Goal: Use online tool/utility: Utilize a website feature to perform a specific function

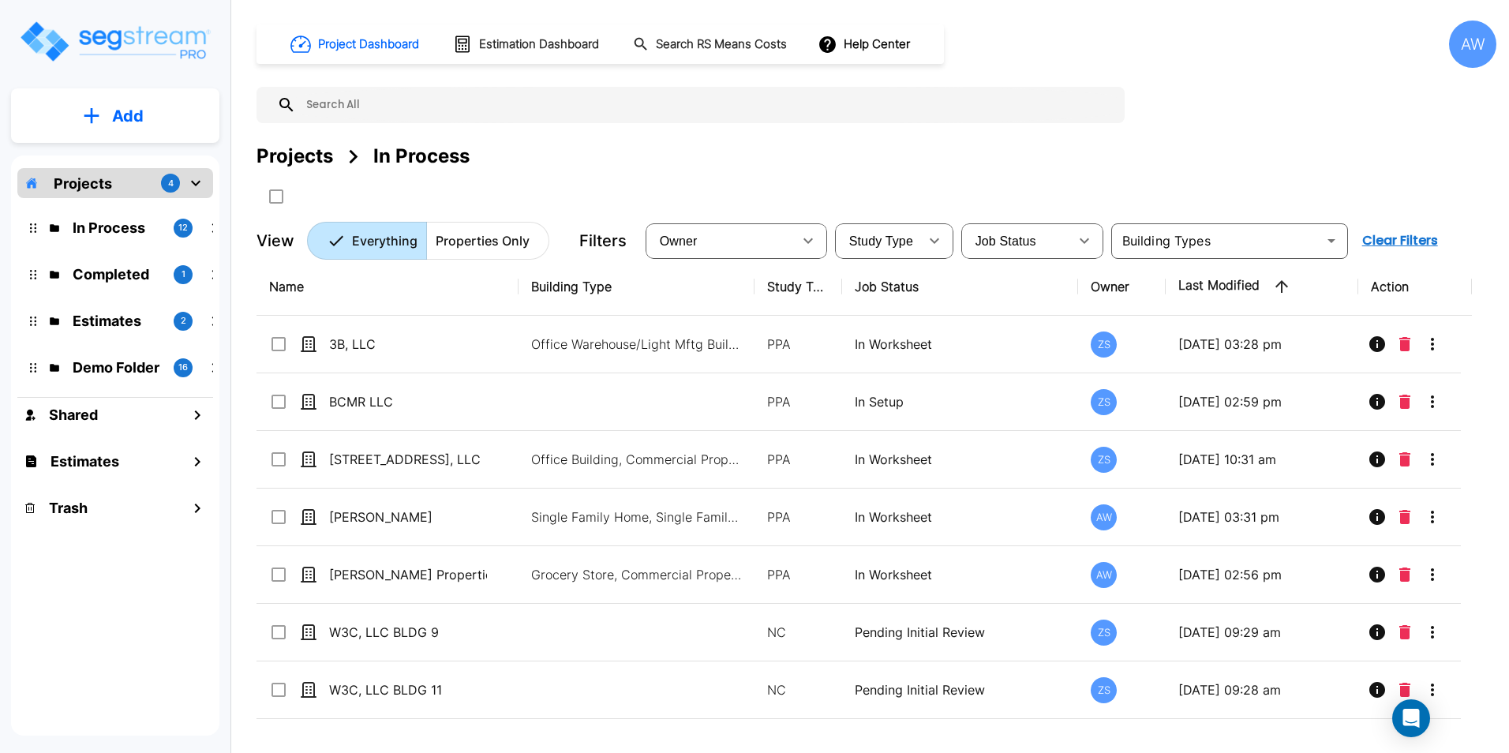
click at [1170, 185] on div "Projects In Process" at bounding box center [877, 175] width 1240 height 67
drag, startPoint x: 105, startPoint y: 362, endPoint x: 51, endPoint y: 580, distance: 225.3
click at [51, 602] on div "Projects 4 In Process 12 Completed 1 Estimates 2 Demo Folder 16 Shared Estimate…" at bounding box center [115, 446] width 208 height 580
click at [33, 369] on icon "mailbox folders" at bounding box center [33, 367] width 6 height 9
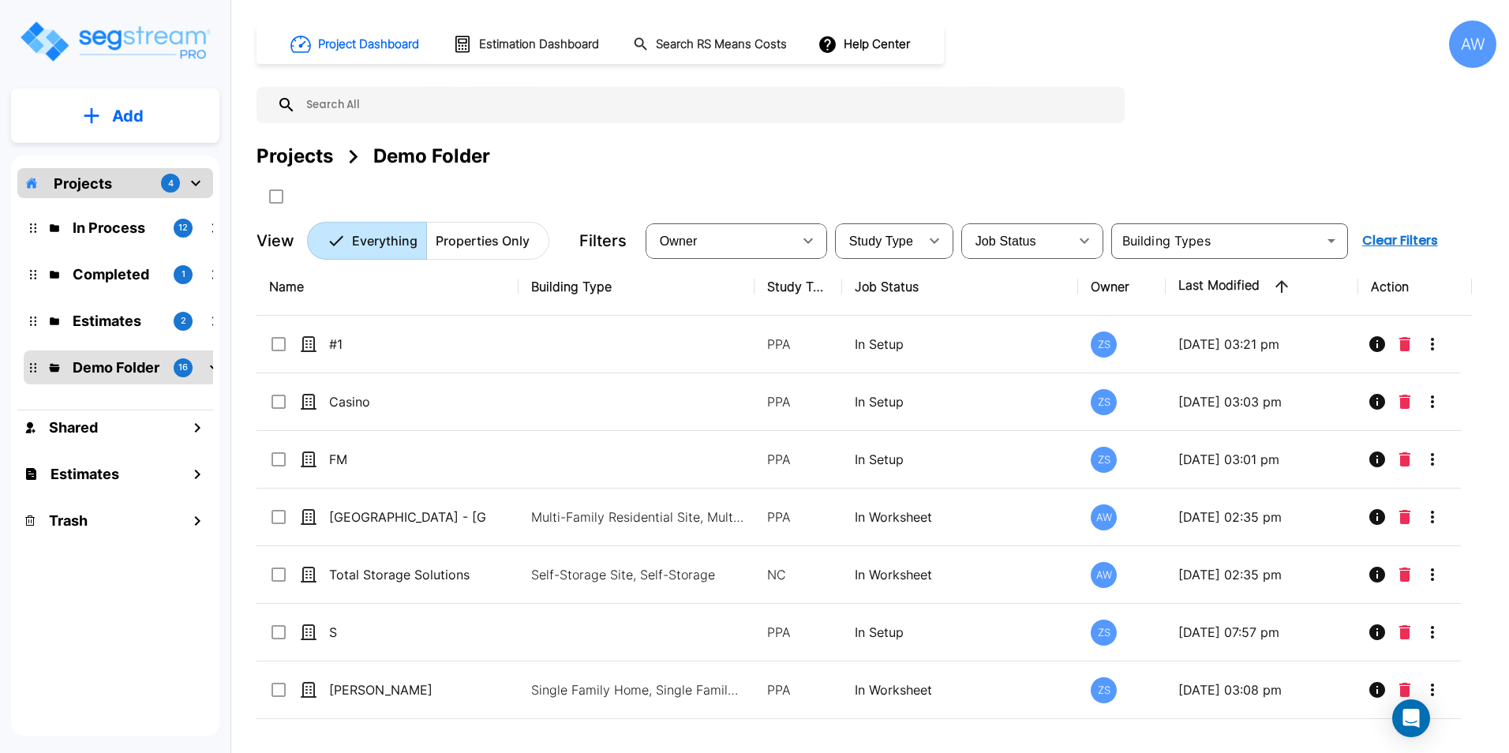
click at [32, 230] on icon "mailbox folders" at bounding box center [33, 227] width 6 height 9
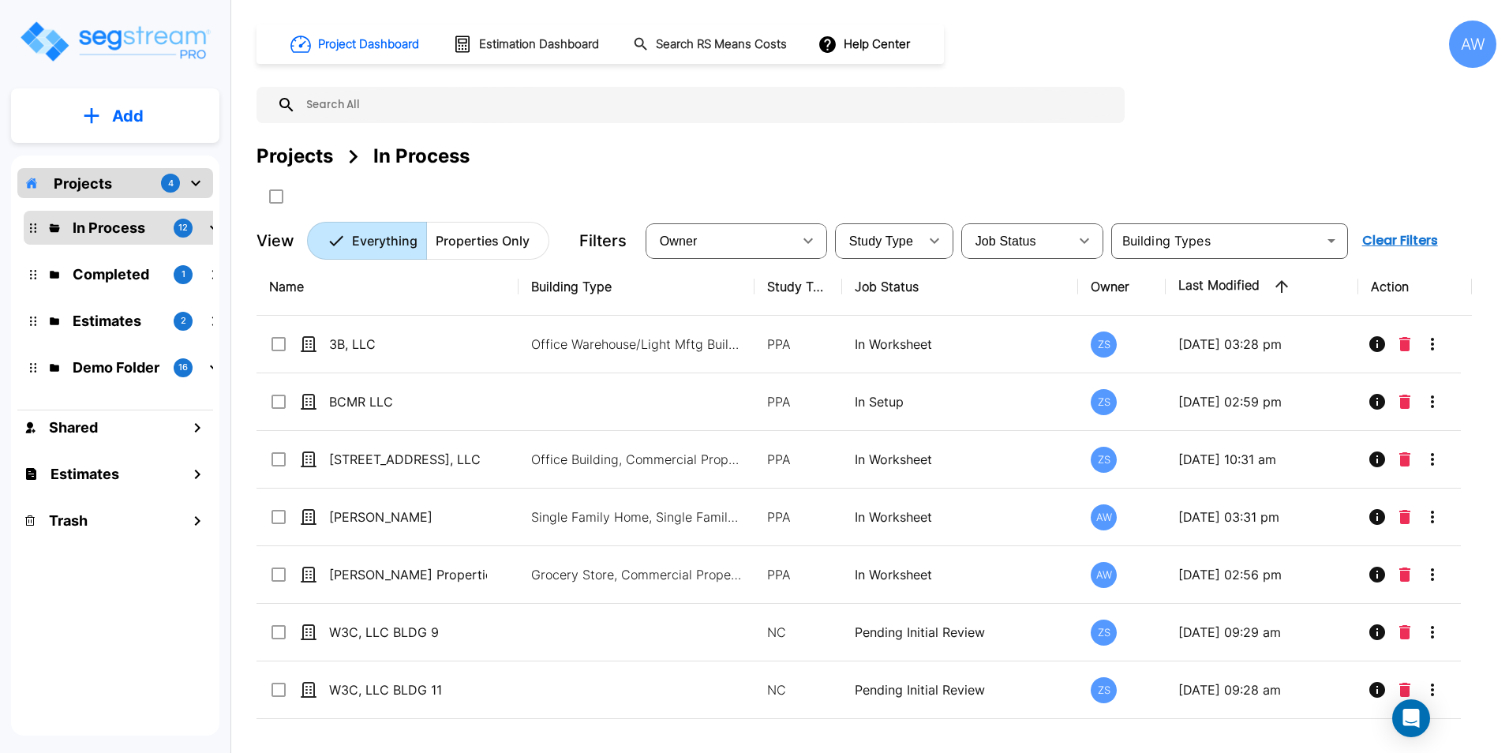
click at [32, 230] on icon "mailbox folders" at bounding box center [33, 227] width 6 height 9
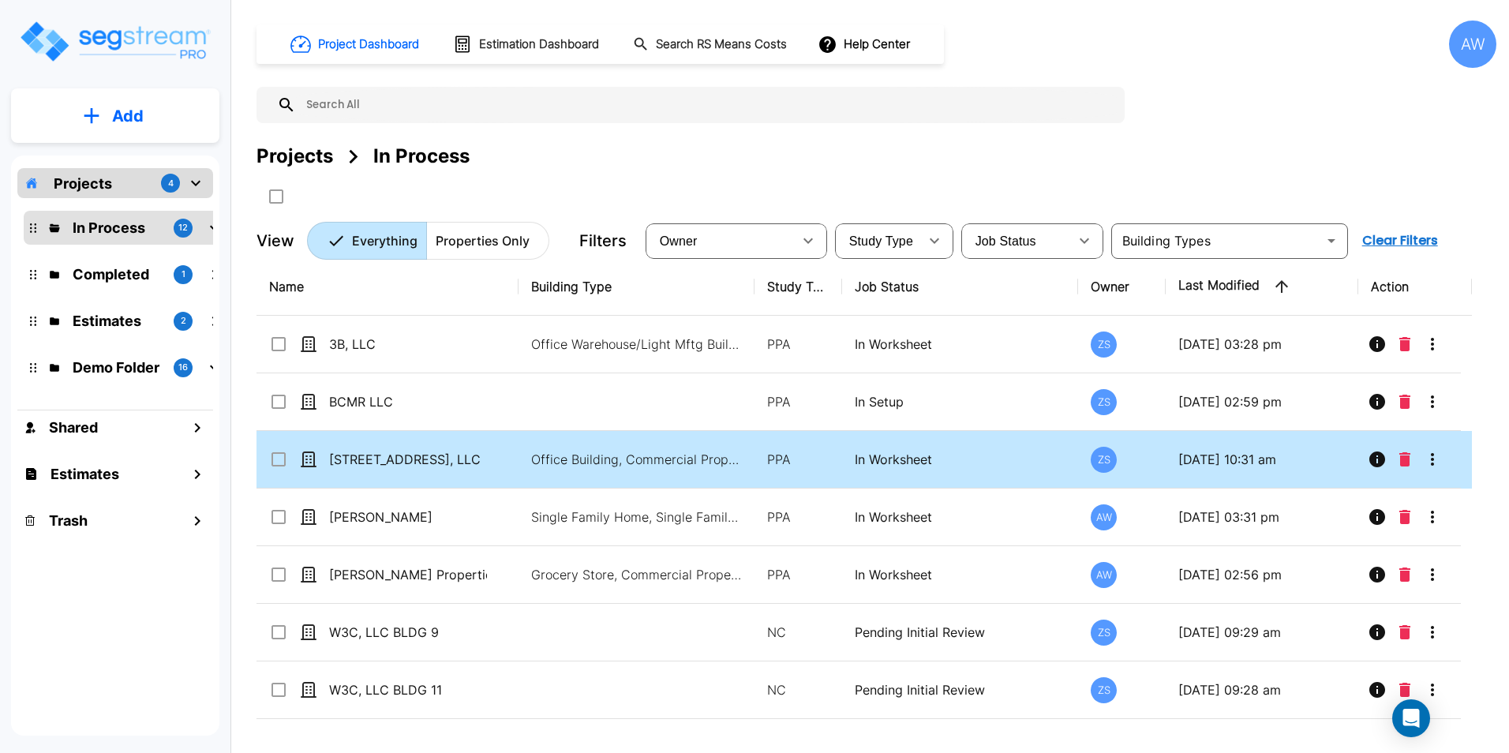
click at [495, 463] on div "[STREET_ADDRESS], LLC" at bounding box center [387, 459] width 237 height 19
checkbox input "true"
click at [495, 463] on div "[STREET_ADDRESS], LLC" at bounding box center [387, 459] width 237 height 19
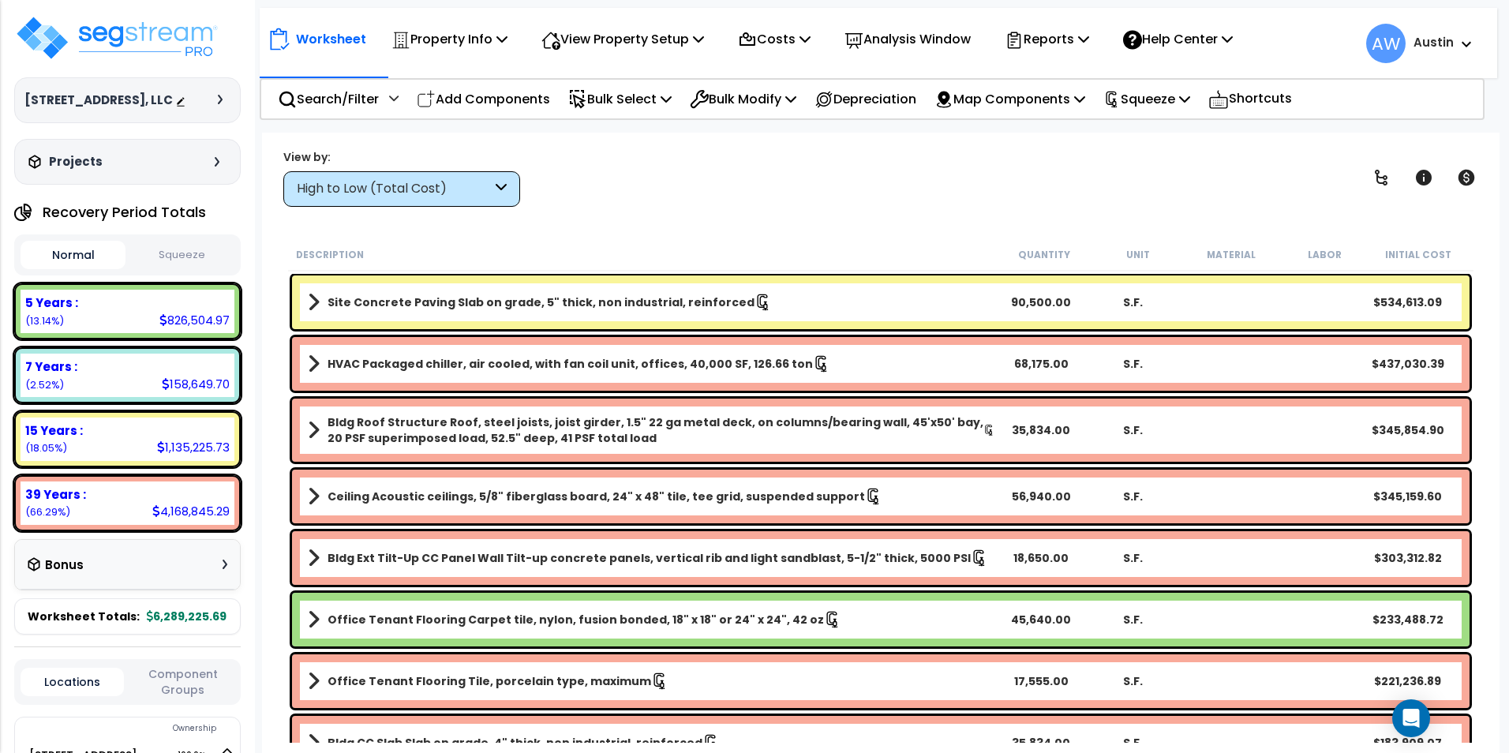
click at [182, 269] on button "Squeeze" at bounding box center [181, 256] width 105 height 28
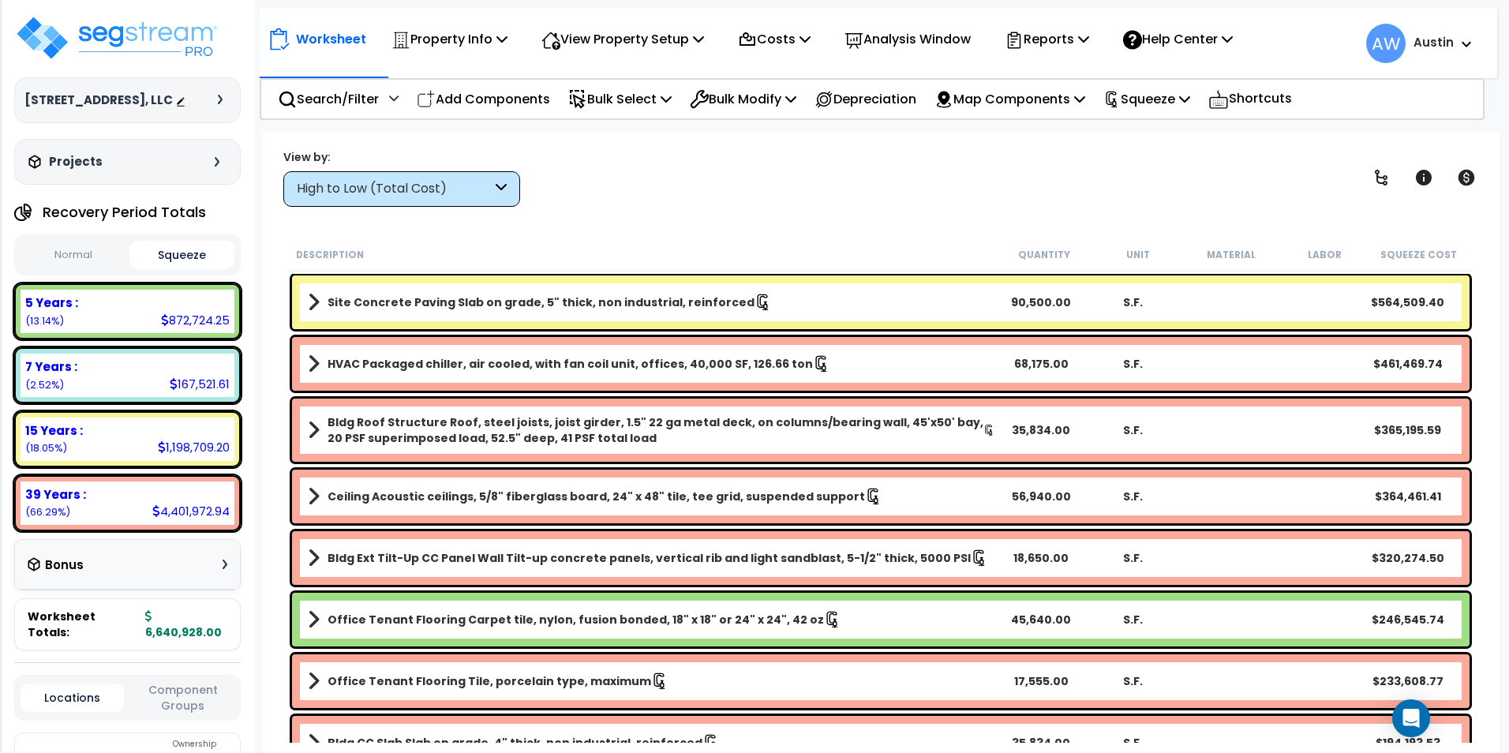
click at [81, 269] on button "Normal" at bounding box center [73, 256] width 105 height 28
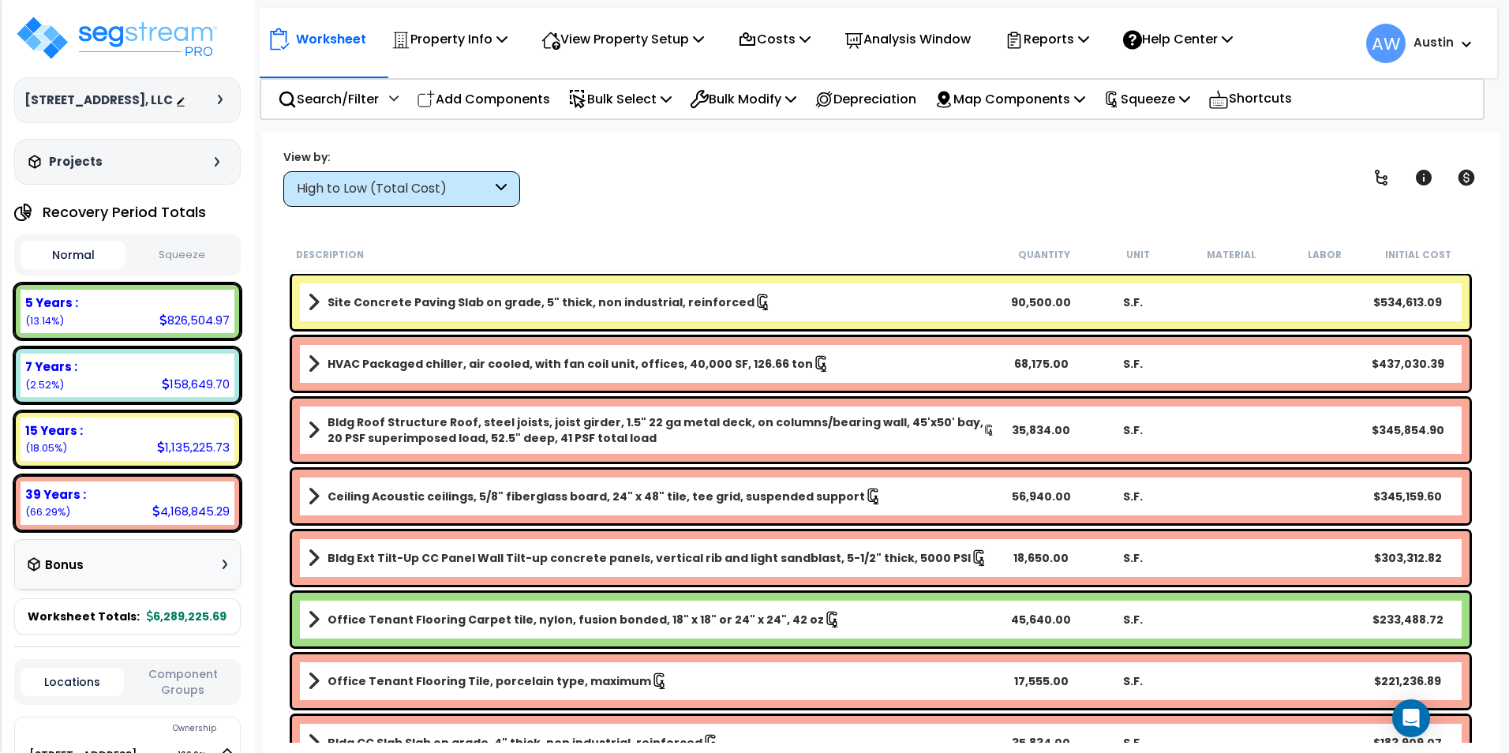
click at [178, 269] on button "Squeeze" at bounding box center [181, 256] width 105 height 28
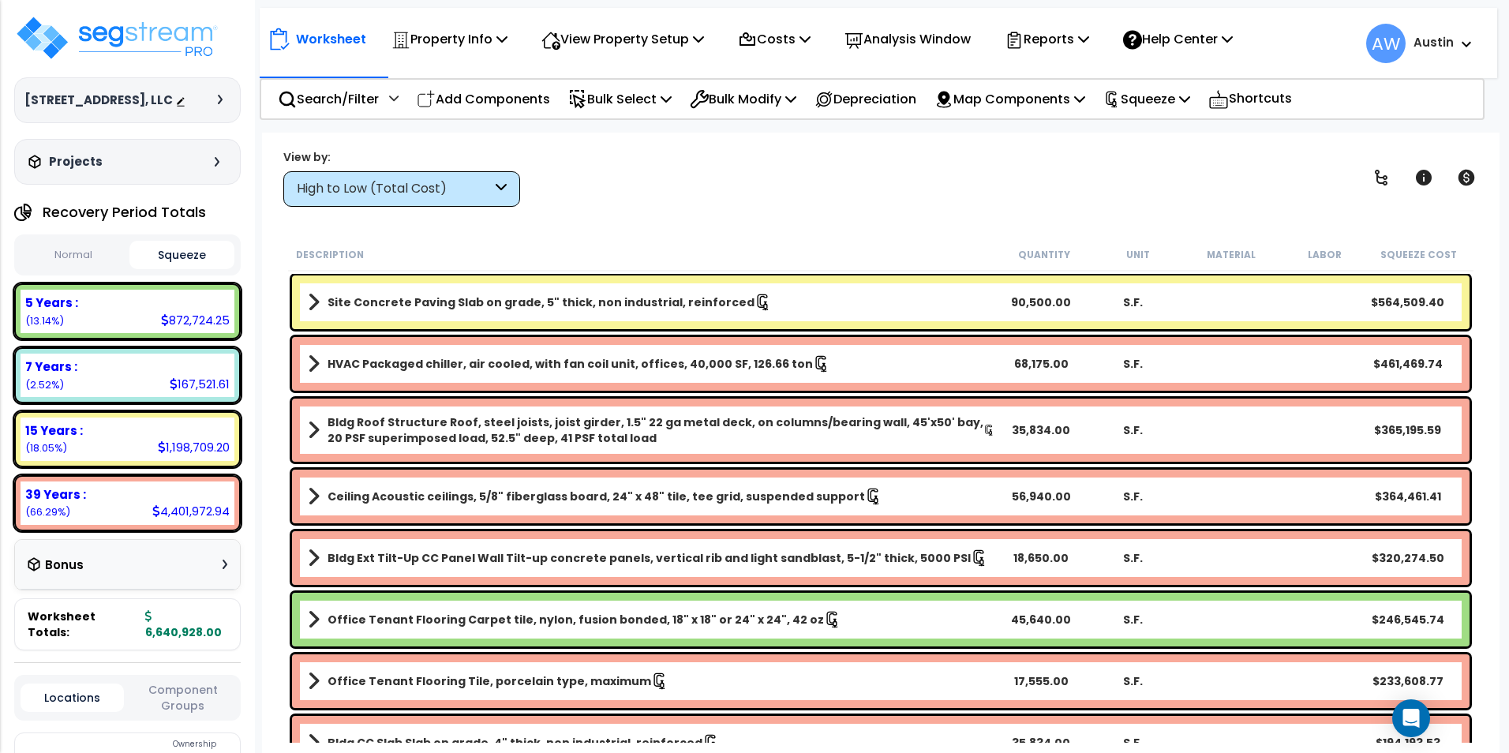
click at [71, 264] on button "Normal" at bounding box center [73, 256] width 105 height 28
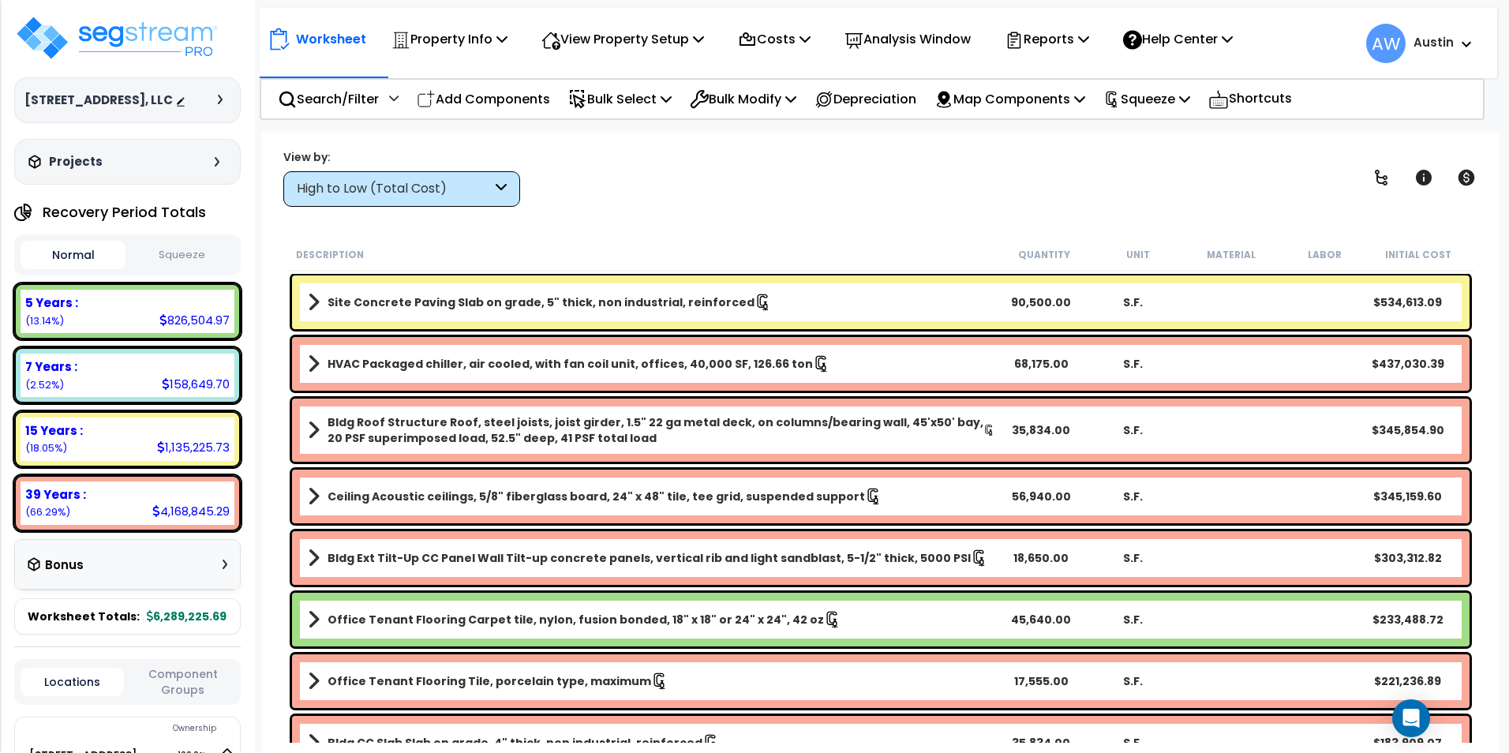
click at [174, 269] on button "Squeeze" at bounding box center [181, 256] width 105 height 28
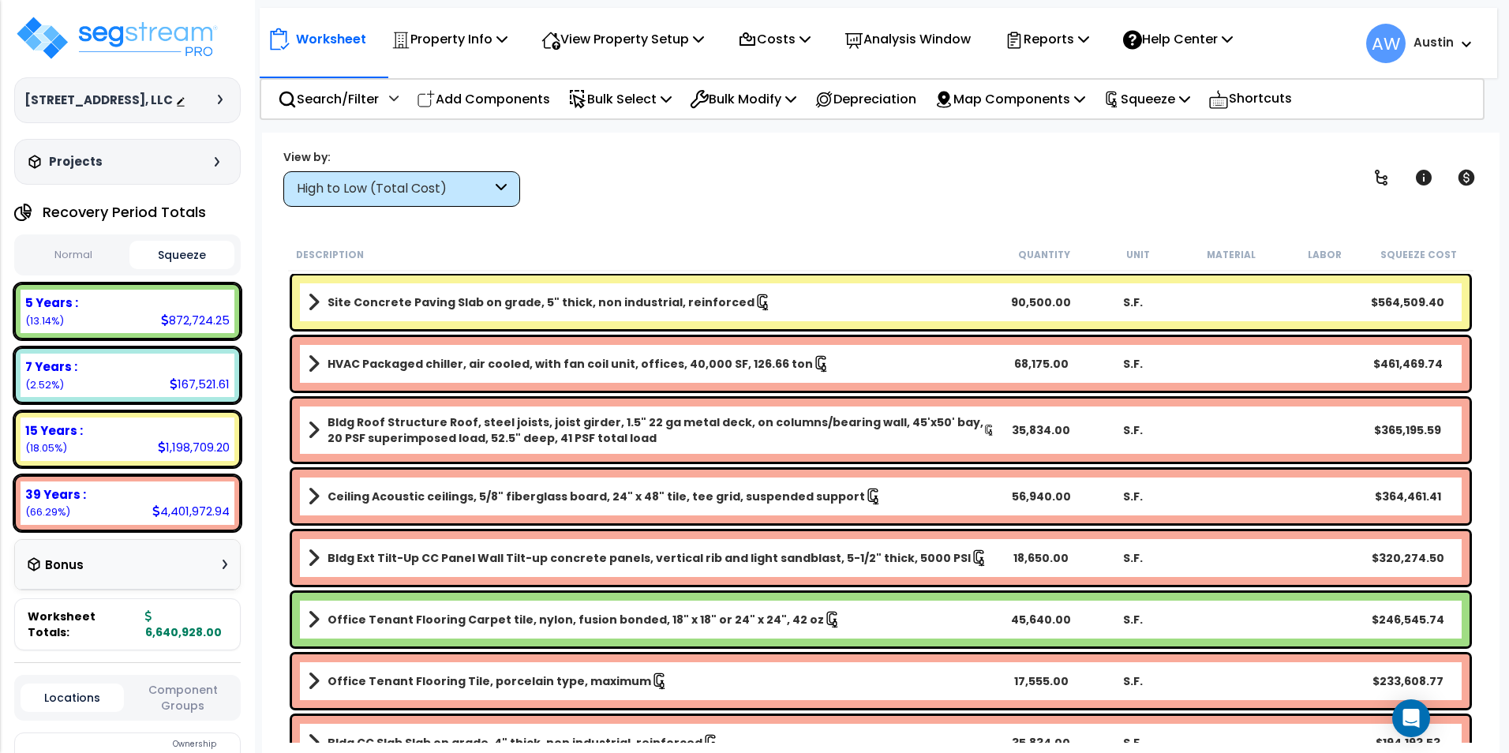
click at [81, 269] on button "Normal" at bounding box center [73, 256] width 105 height 28
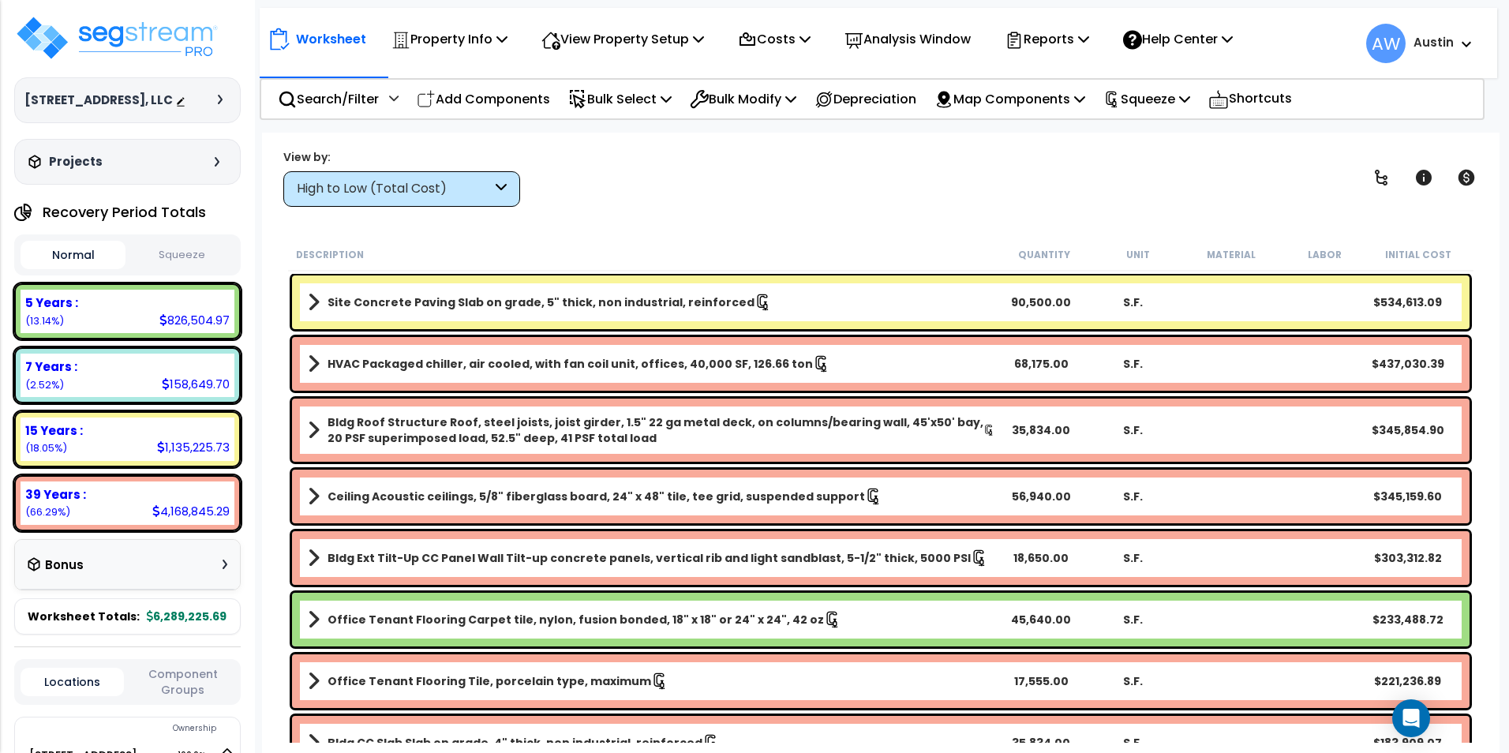
click at [382, 204] on div "High to Low (Total Cost)" at bounding box center [401, 189] width 237 height 36
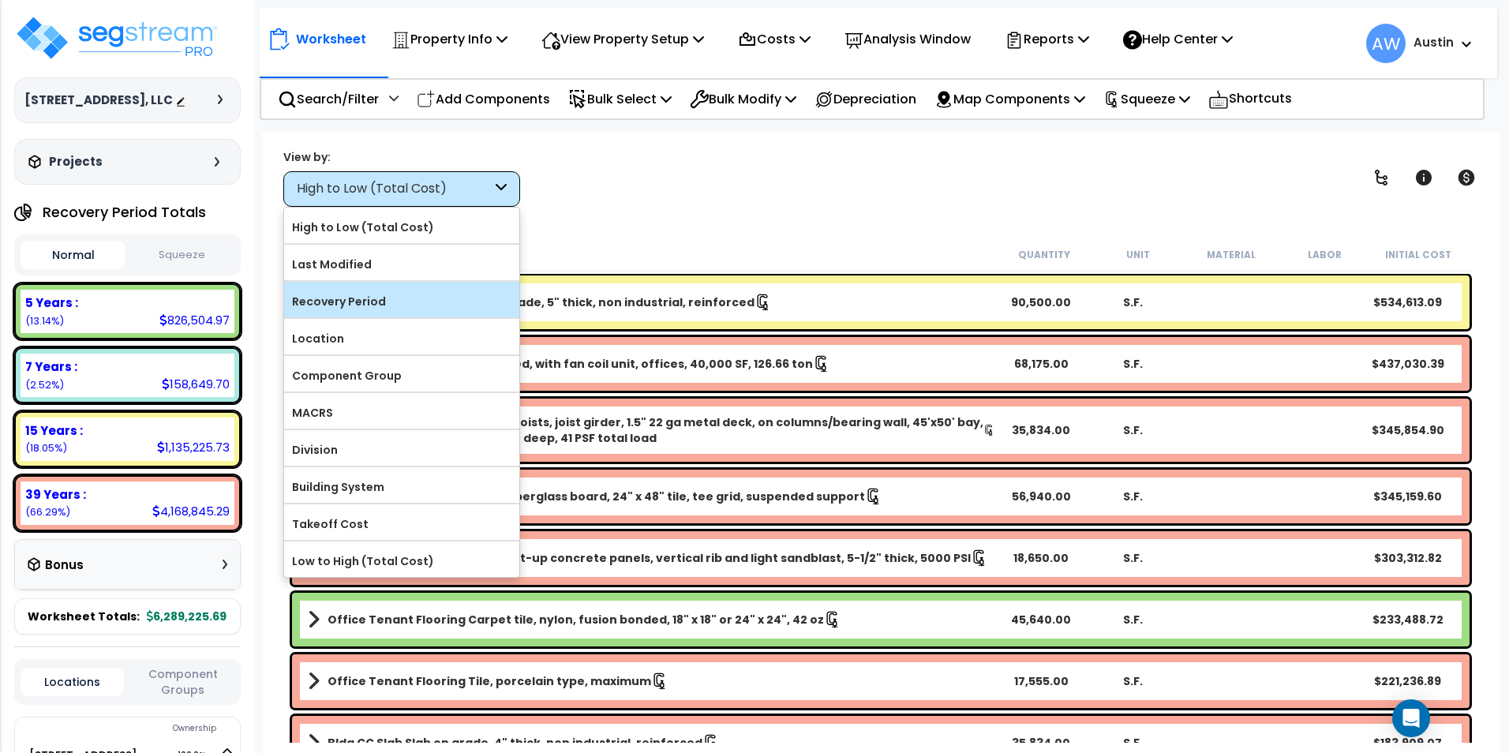
click at [368, 299] on label "Recovery Period" at bounding box center [401, 302] width 235 height 24
click at [0, 0] on input "Recovery Period" at bounding box center [0, 0] width 0 height 0
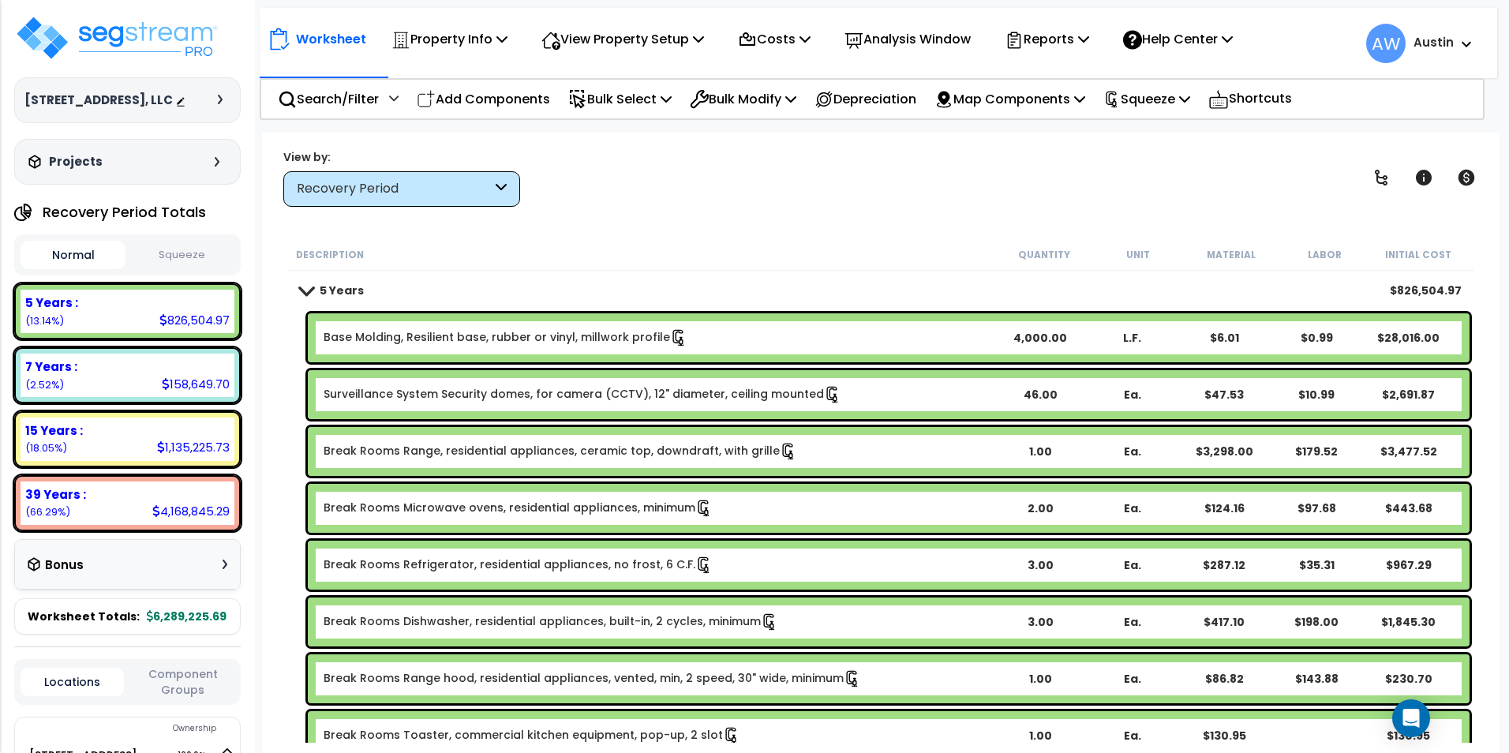
click at [433, 195] on div "Recovery Period" at bounding box center [394, 189] width 195 height 18
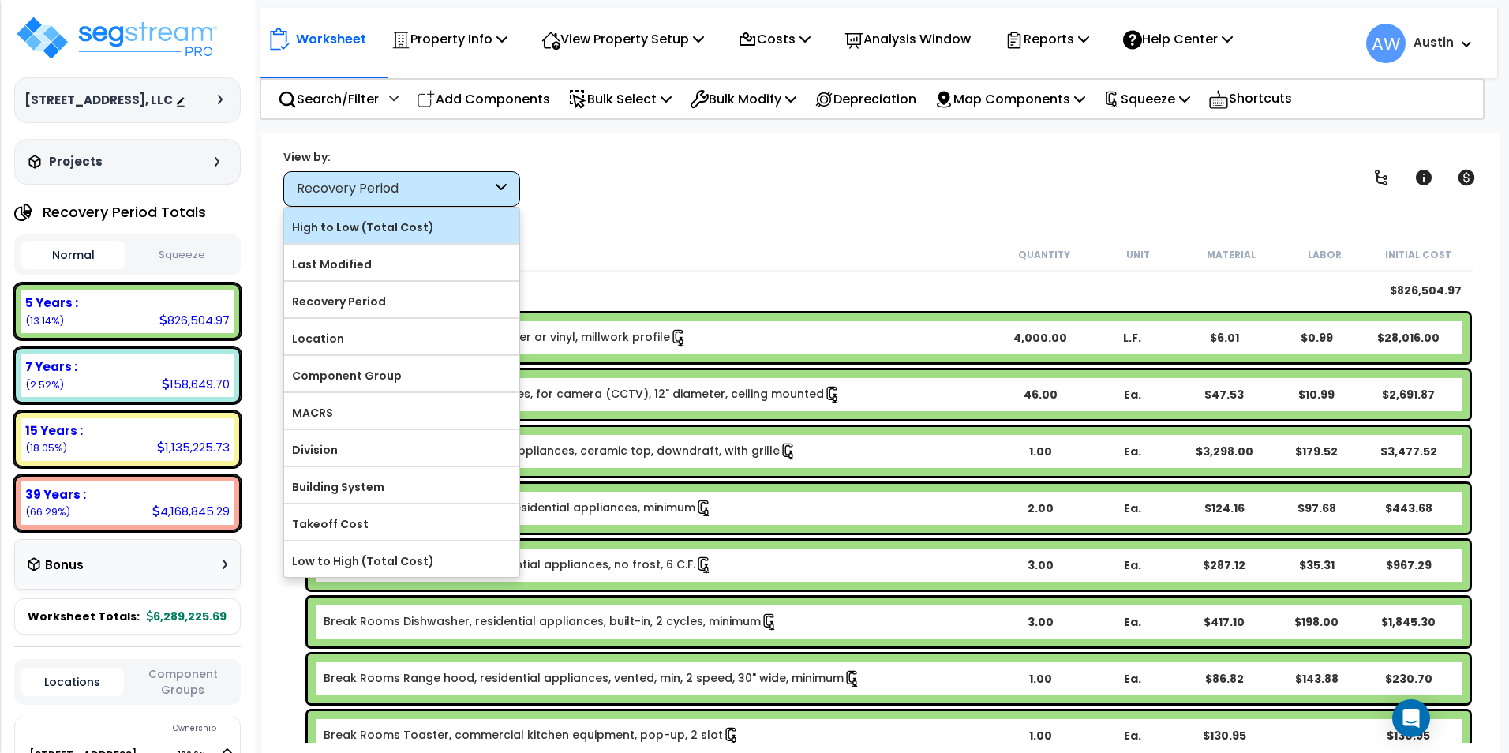
click at [418, 220] on label "High to Low (Total Cost)" at bounding box center [401, 228] width 235 height 24
click at [0, 0] on input "High to Low (Total Cost)" at bounding box center [0, 0] width 0 height 0
